Goal: Transaction & Acquisition: Purchase product/service

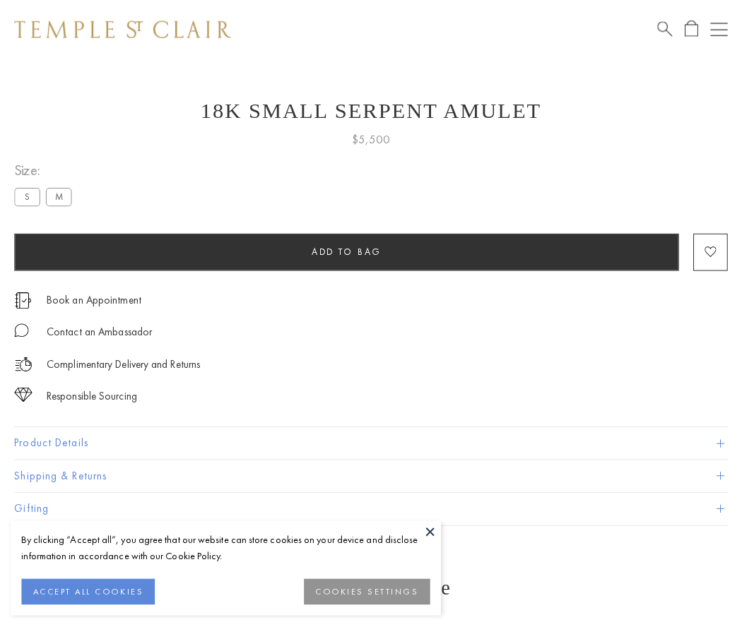
scroll to position [57, 0]
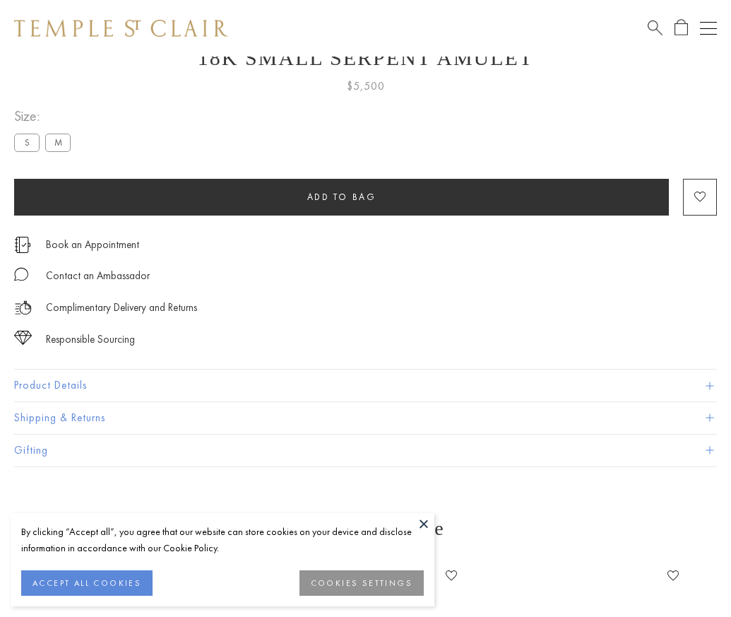
click at [341, 196] on span "Add to bag" at bounding box center [341, 197] width 69 height 12
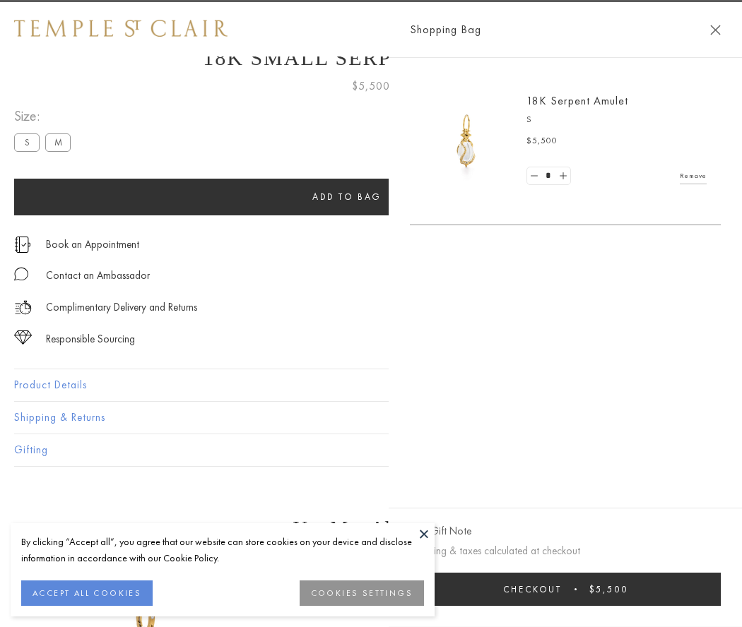
click at [574, 589] on button "Checkout $5,500" at bounding box center [565, 589] width 311 height 33
